Goal: Find specific page/section: Find specific page/section

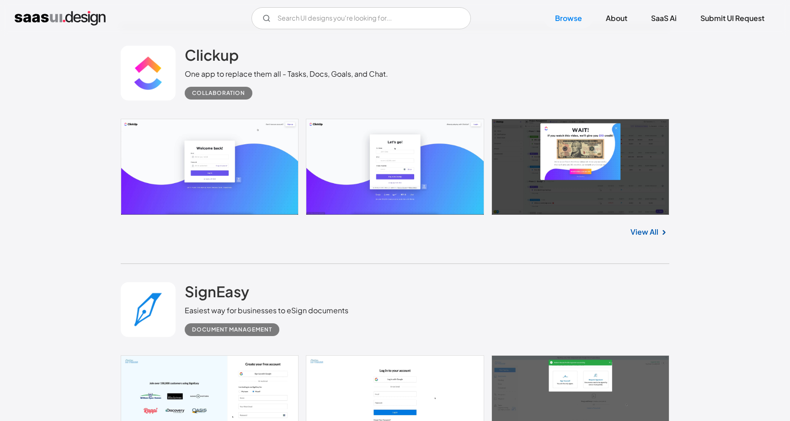
scroll to position [2214, 0]
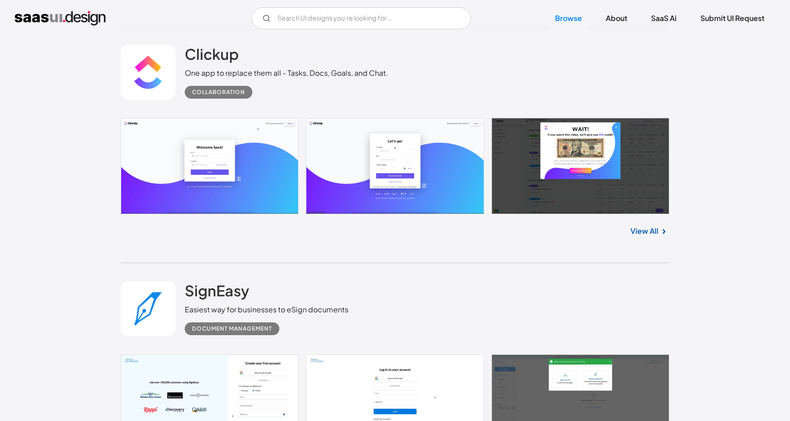
click at [654, 229] on link "View All" at bounding box center [644, 231] width 28 height 11
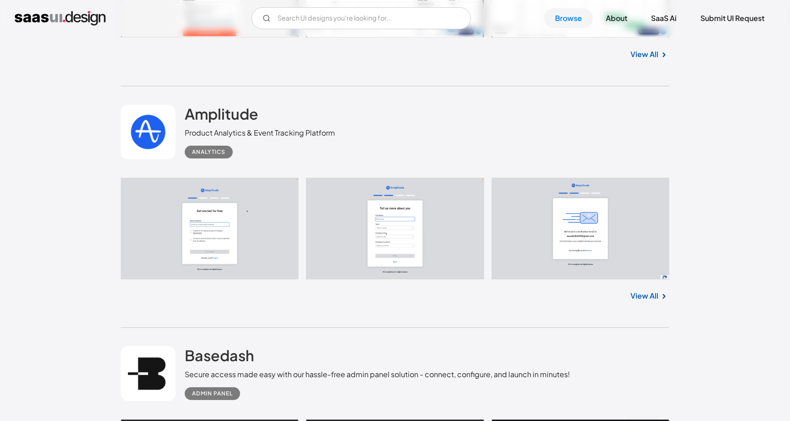
scroll to position [4559, 0]
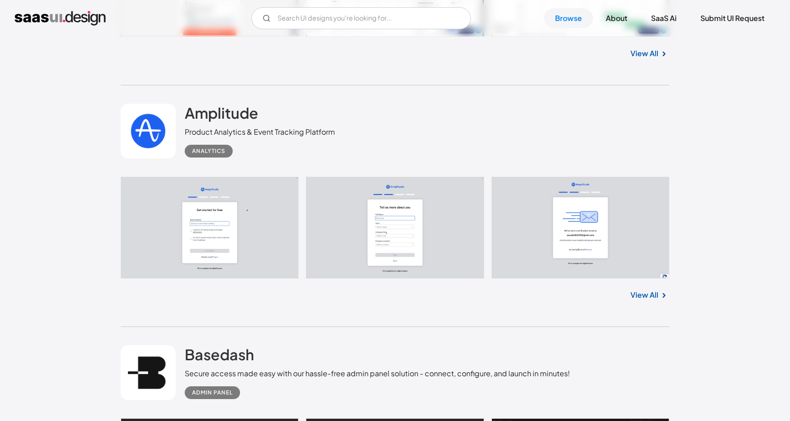
click at [650, 298] on link "View All" at bounding box center [644, 295] width 28 height 11
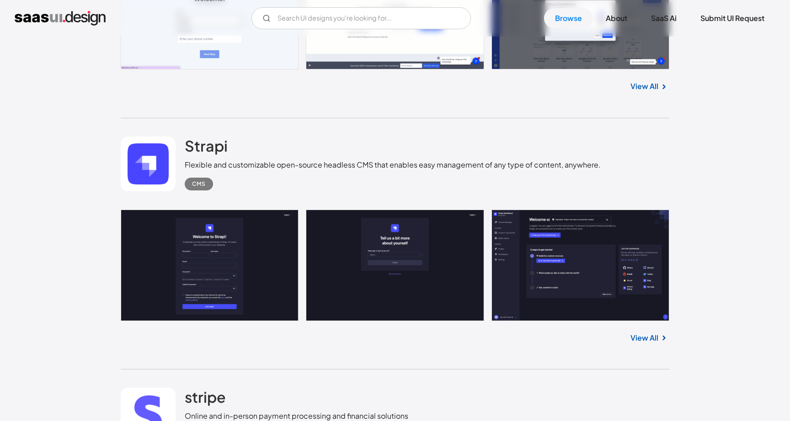
scroll to position [6962, 0]
click at [339, 18] on input "Email Form" at bounding box center [360, 18] width 219 height 22
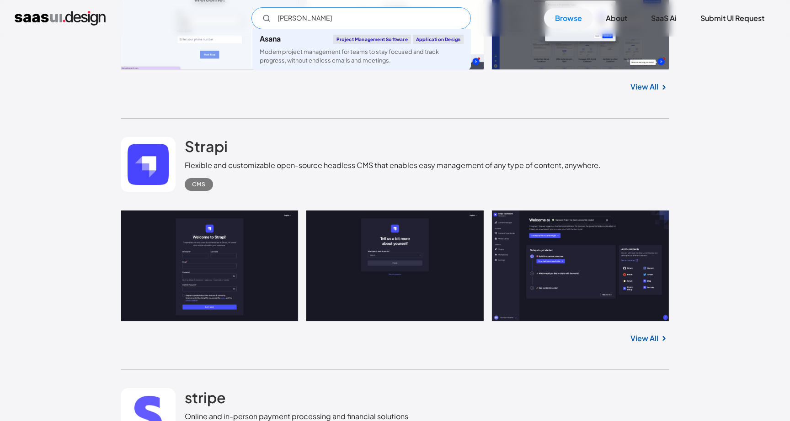
type input "[PERSON_NAME]"
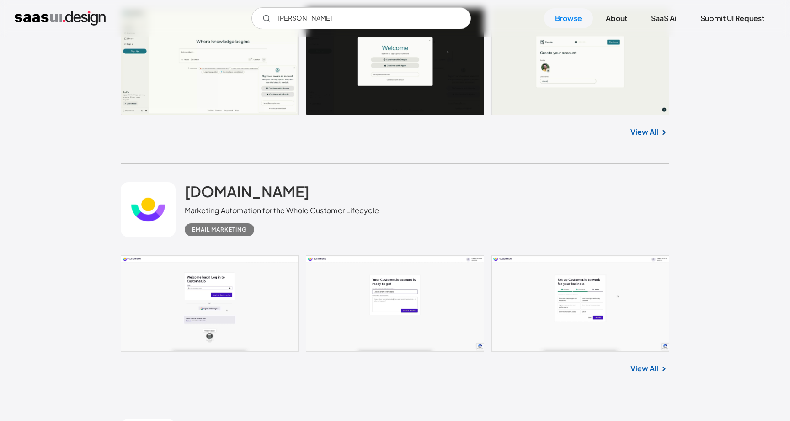
scroll to position [7664, 0]
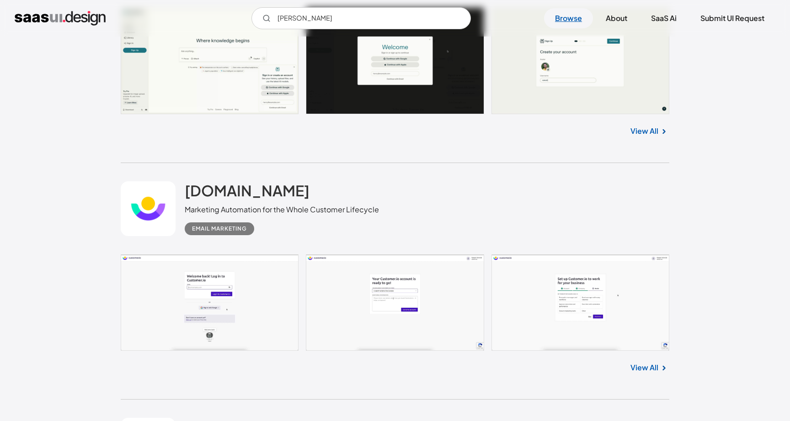
click at [570, 23] on link "Browse" at bounding box center [568, 18] width 49 height 20
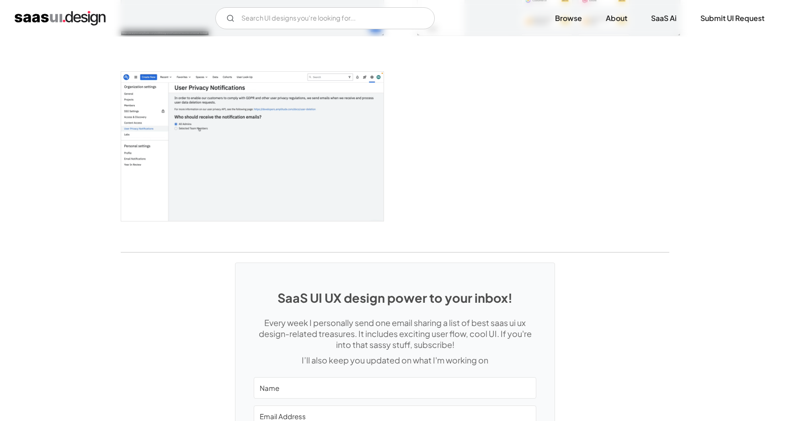
scroll to position [2189, 0]
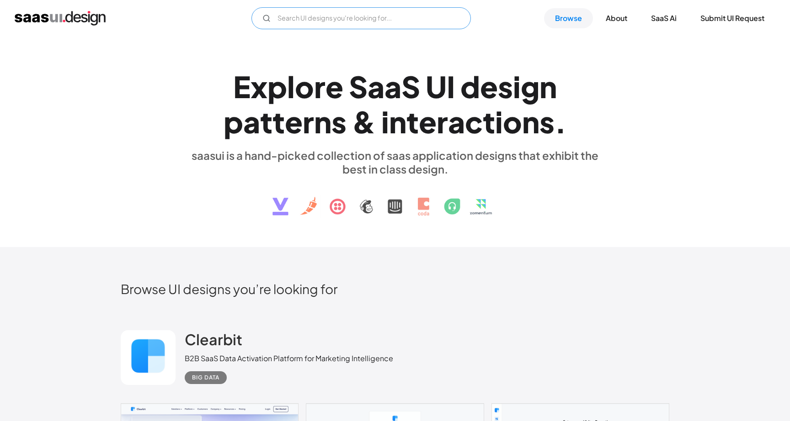
click at [335, 20] on input "Email Form" at bounding box center [360, 18] width 219 height 22
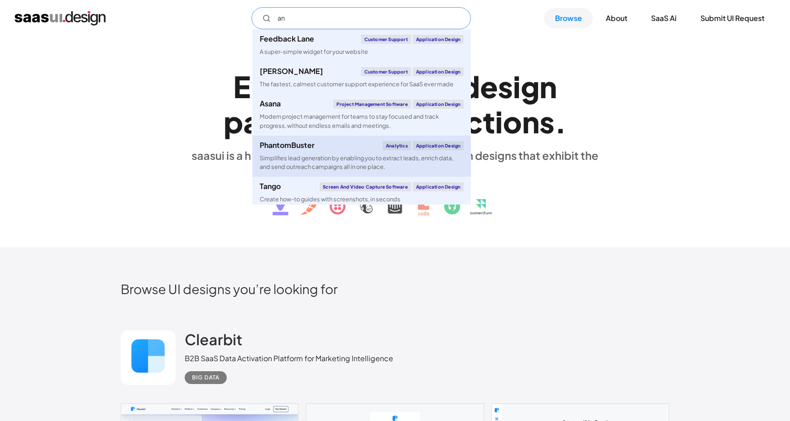
click at [356, 148] on div "PhantomBuster Analytics Application Design" at bounding box center [362, 145] width 204 height 9
type input "an"
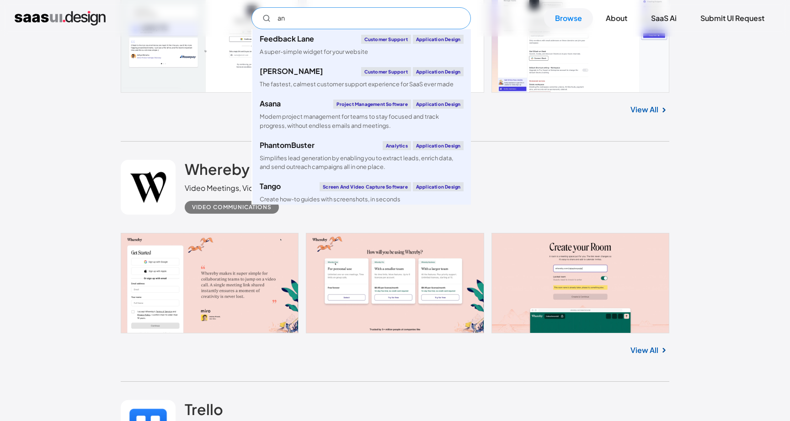
scroll to position [1949, 0]
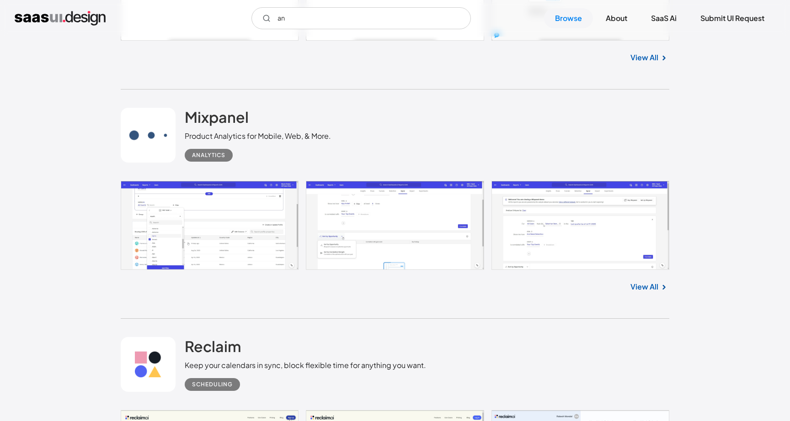
scroll to position [8607, 0]
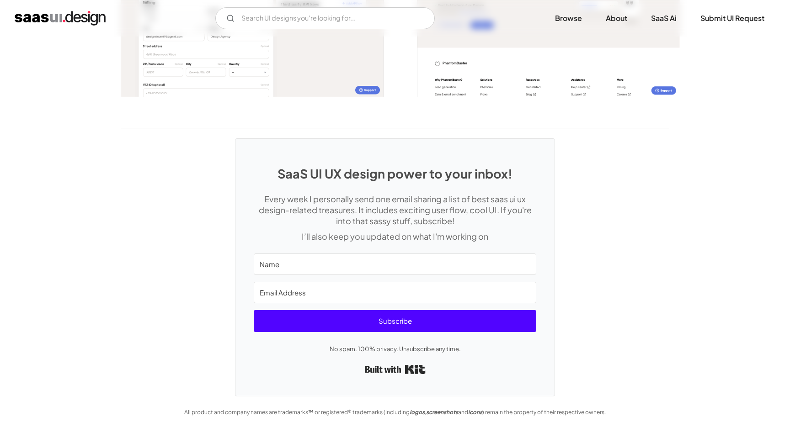
scroll to position [1882, 0]
